Goal: Task Accomplishment & Management: Complete application form

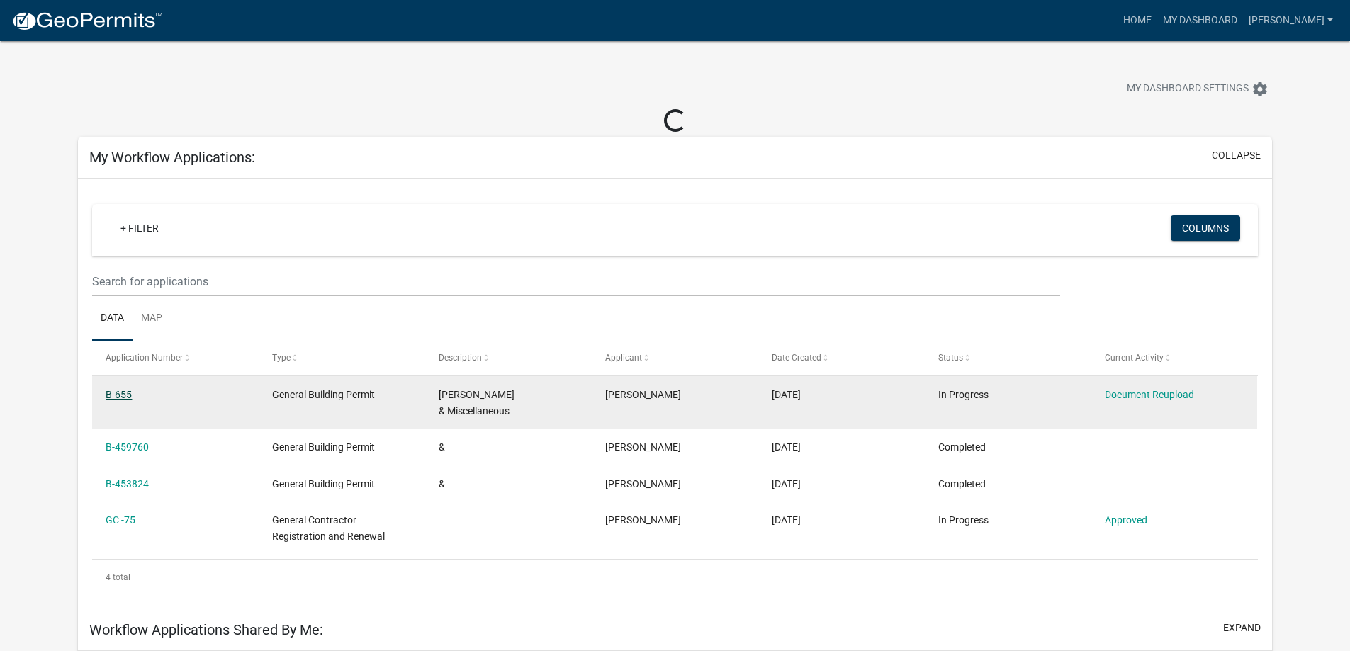
click at [111, 396] on link "B-655" at bounding box center [119, 394] width 26 height 11
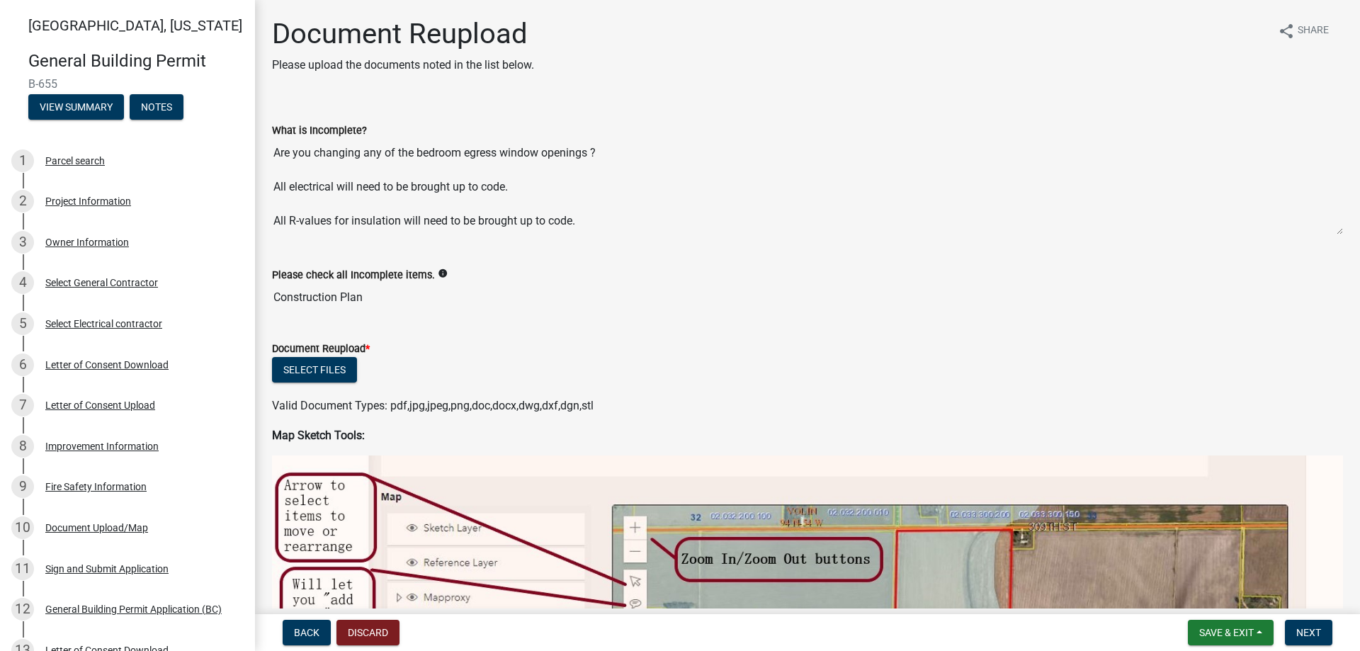
click at [461, 184] on textarea "Are you changing any of the bedroom egress window openings ? All electrical wil…" at bounding box center [807, 187] width 1071 height 96
click at [513, 159] on textarea "Are you changing any of the bedroom egress window openings ? All electrical wil…" at bounding box center [807, 187] width 1071 height 96
click at [548, 154] on textarea "Are you changing any of the bedroom egress window openings ? All electrical wil…" at bounding box center [807, 187] width 1071 height 96
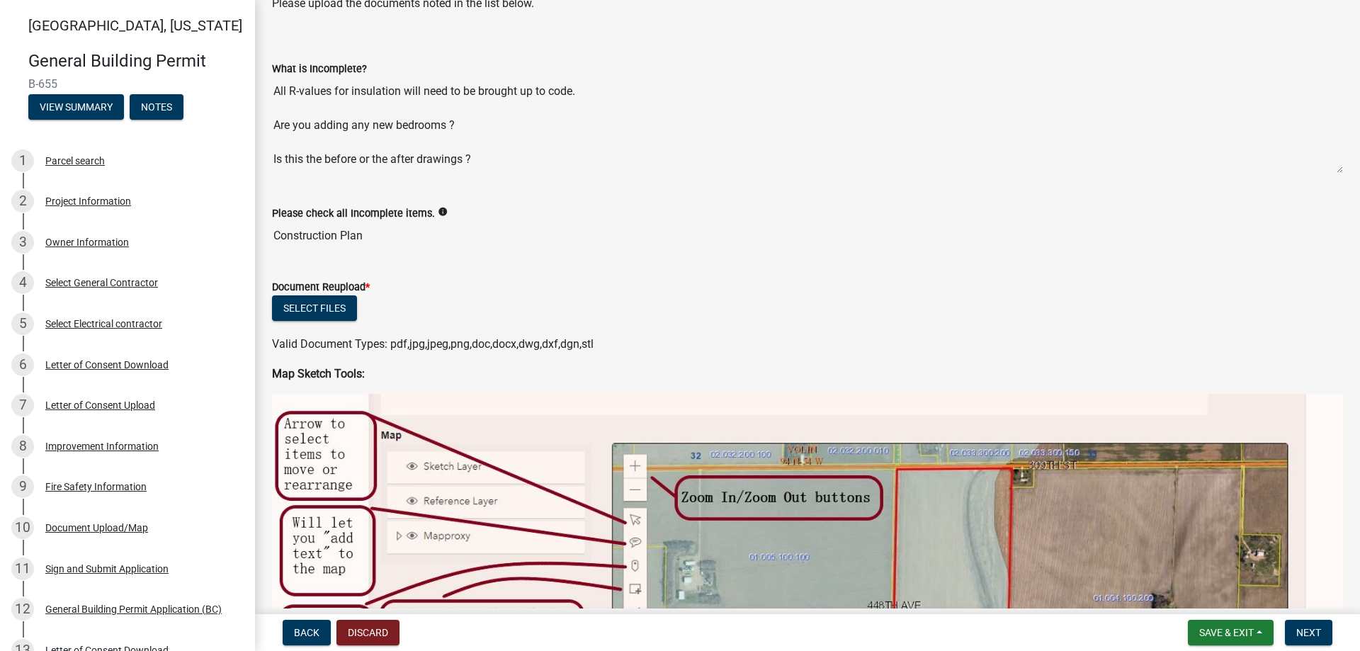
scroll to position [142, 0]
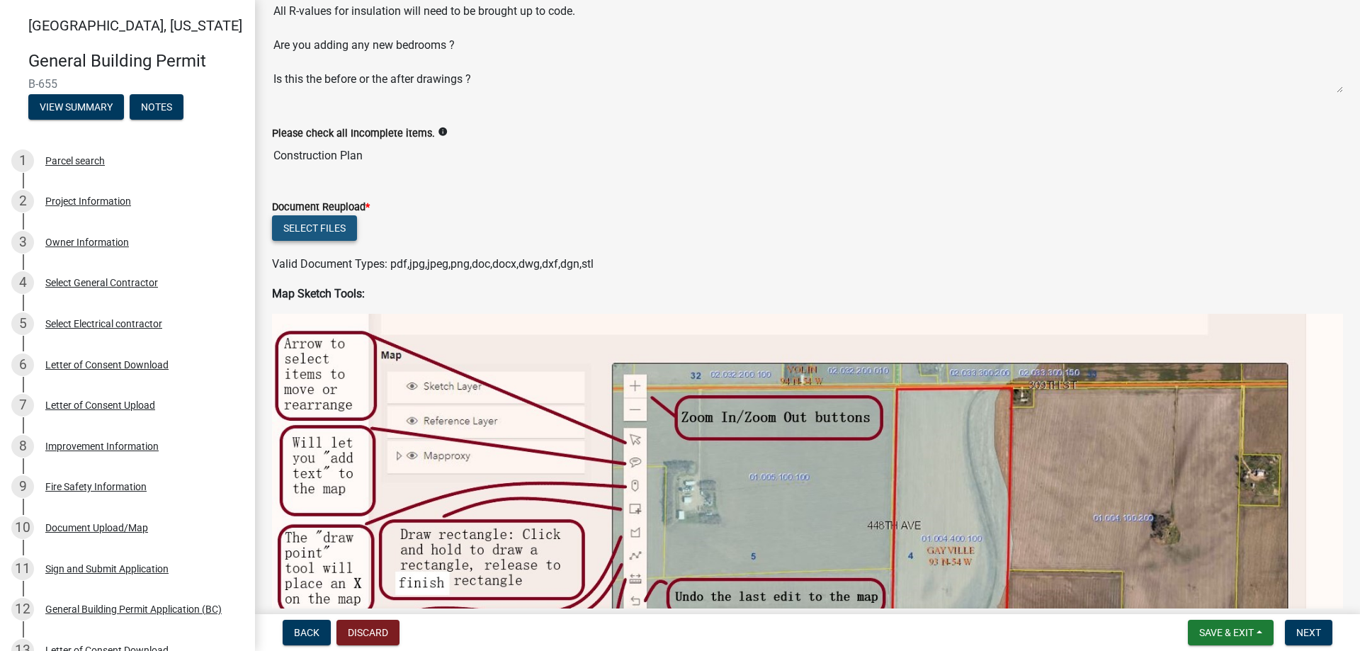
click at [315, 226] on button "Select files" at bounding box center [314, 228] width 85 height 26
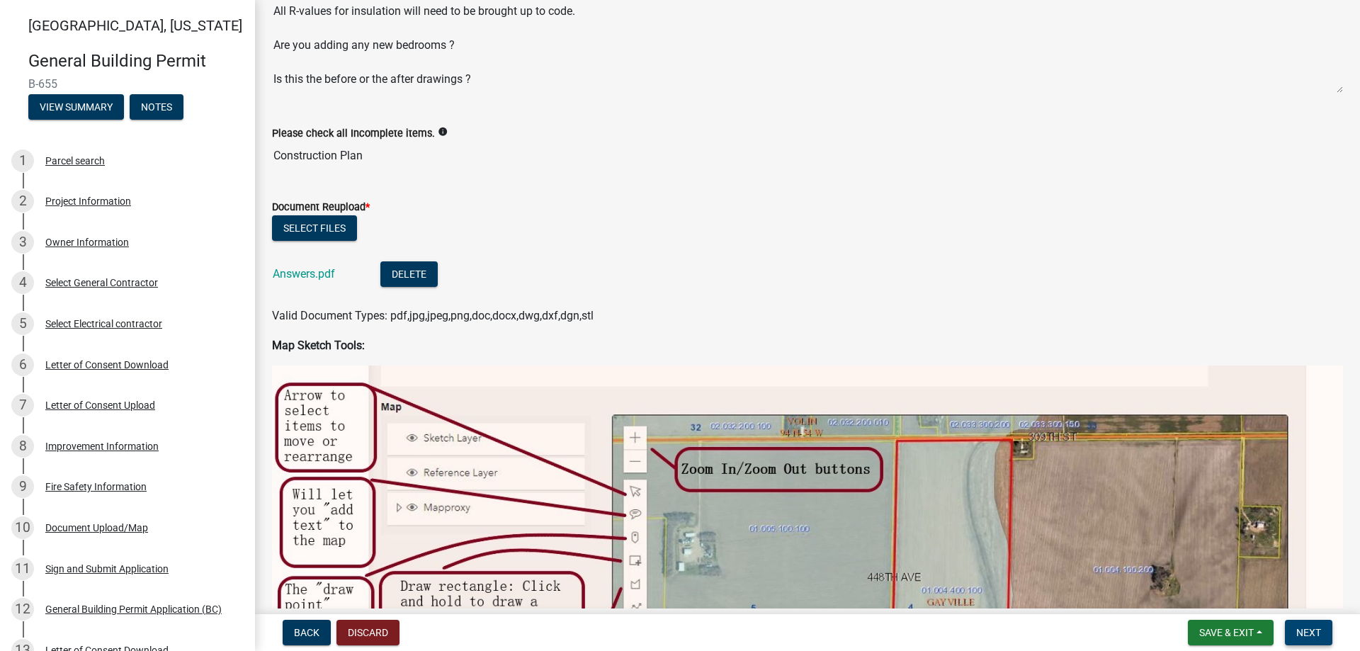
click at [1319, 643] on button "Next" at bounding box center [1308, 633] width 47 height 26
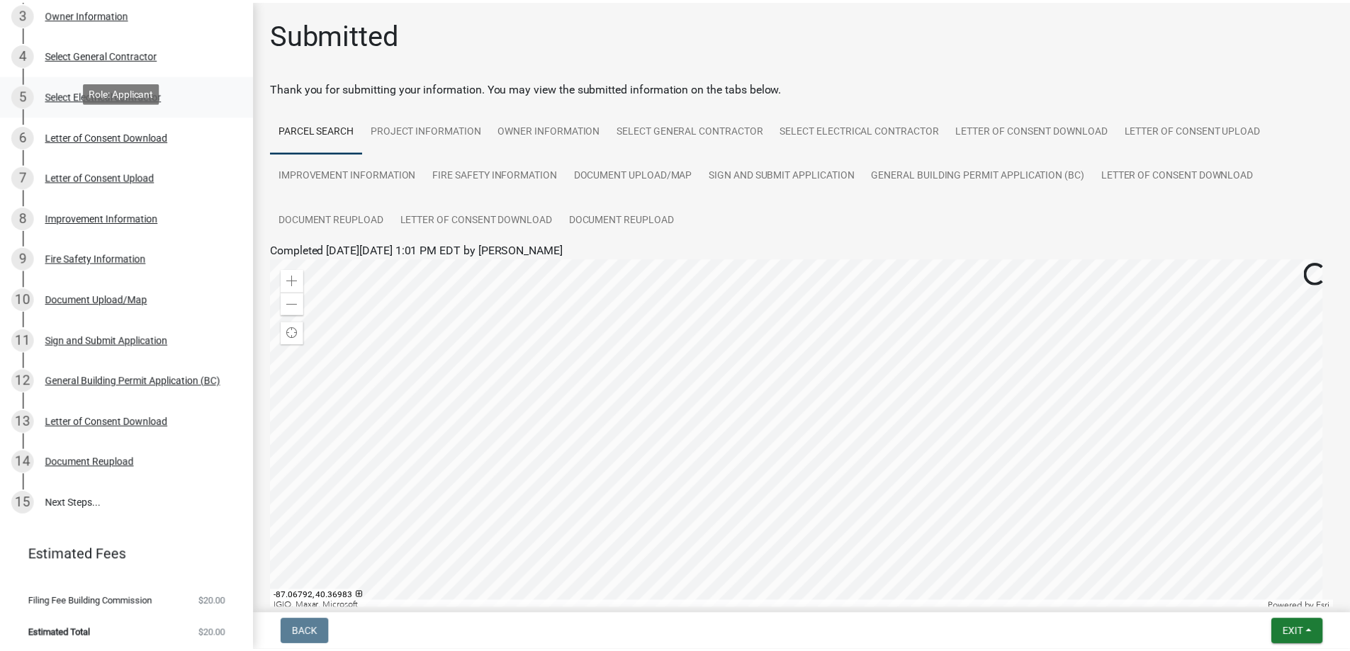
scroll to position [233, 0]
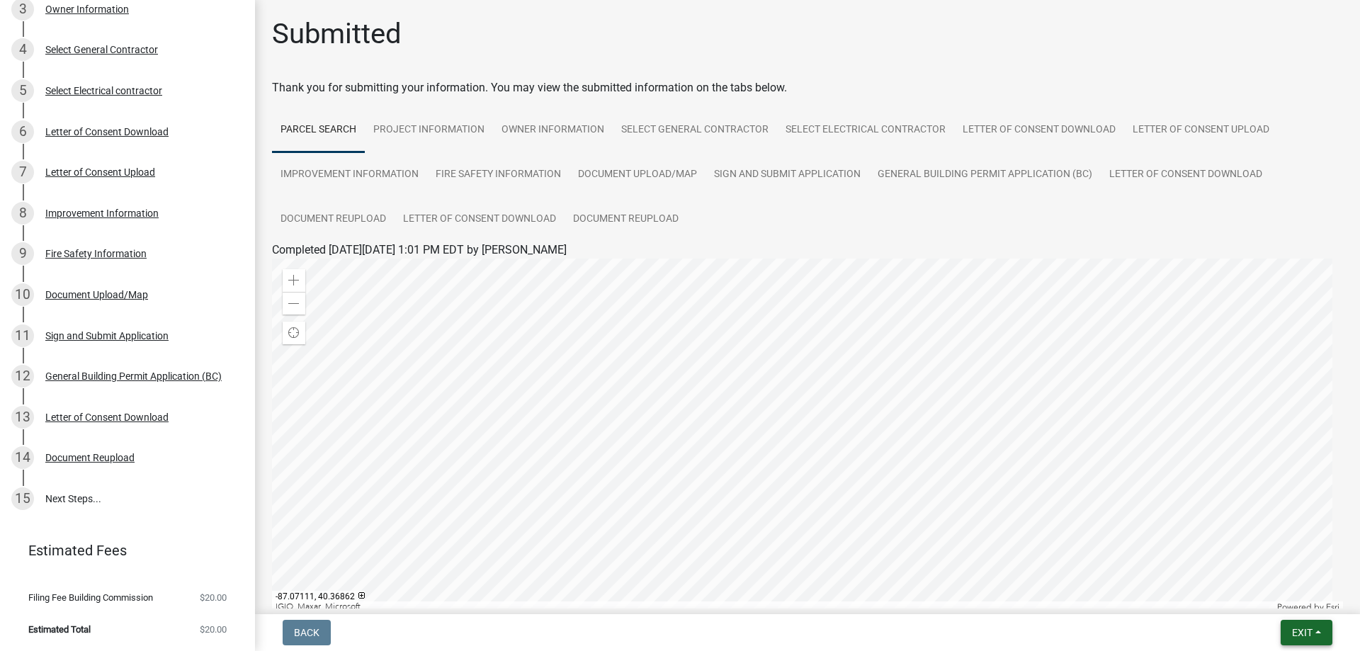
click at [1301, 638] on span "Exit" at bounding box center [1302, 632] width 21 height 11
click at [1282, 601] on button "Save & Exit" at bounding box center [1275, 596] width 113 height 34
